Goal: Find specific page/section: Find specific page/section

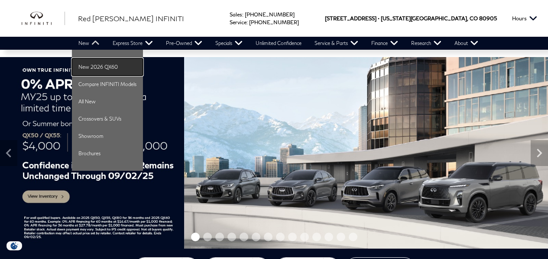
click at [110, 68] on link "New 2026 QX60" at bounding box center [107, 66] width 71 height 17
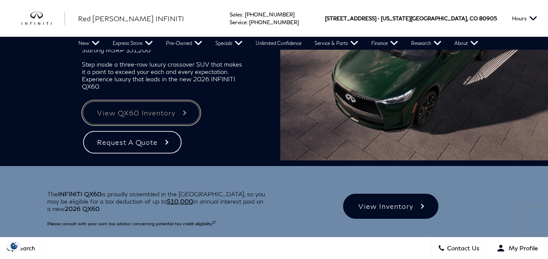
click at [149, 113] on link "View QX60 Inventory" at bounding box center [141, 112] width 119 height 25
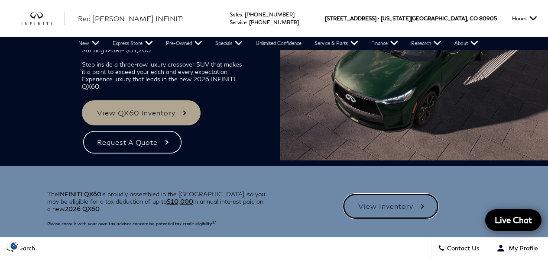
click at [389, 200] on link "View Inventory" at bounding box center [390, 206] width 95 height 25
